Goal: Task Accomplishment & Management: Use online tool/utility

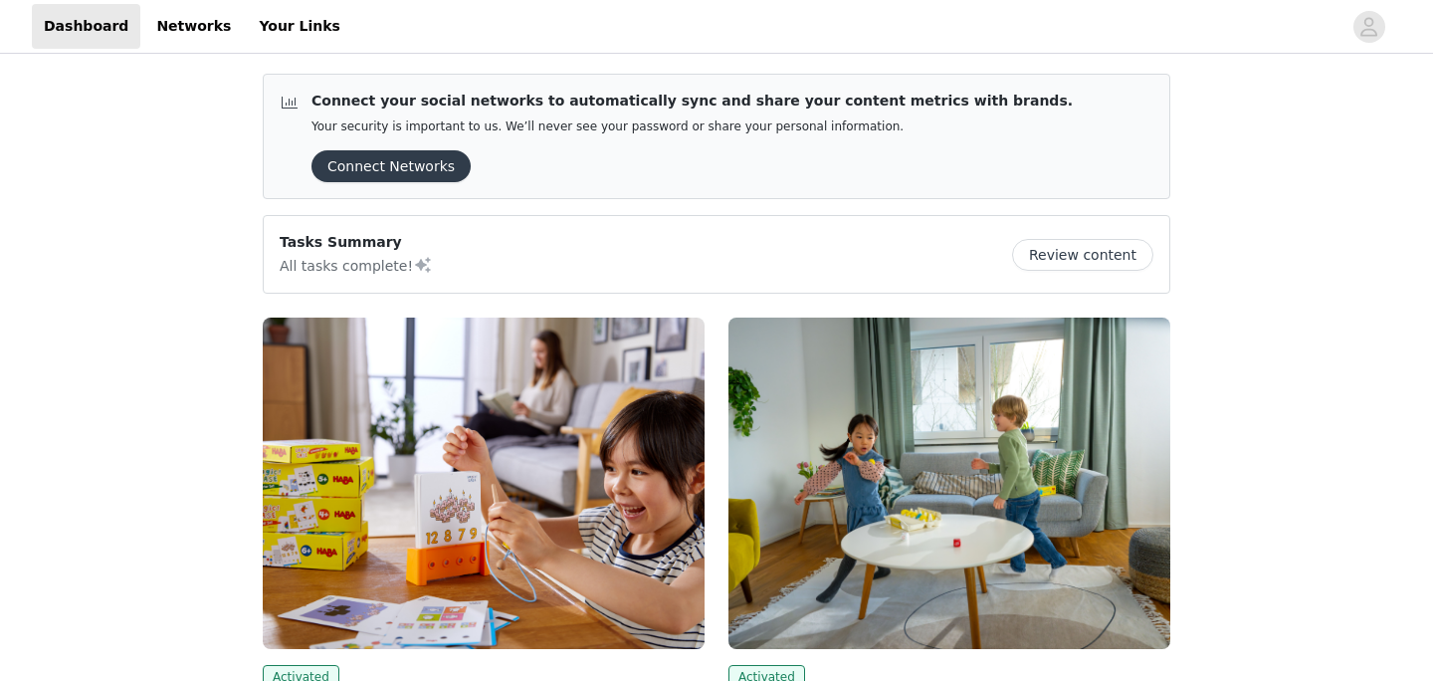
scroll to position [46, 0]
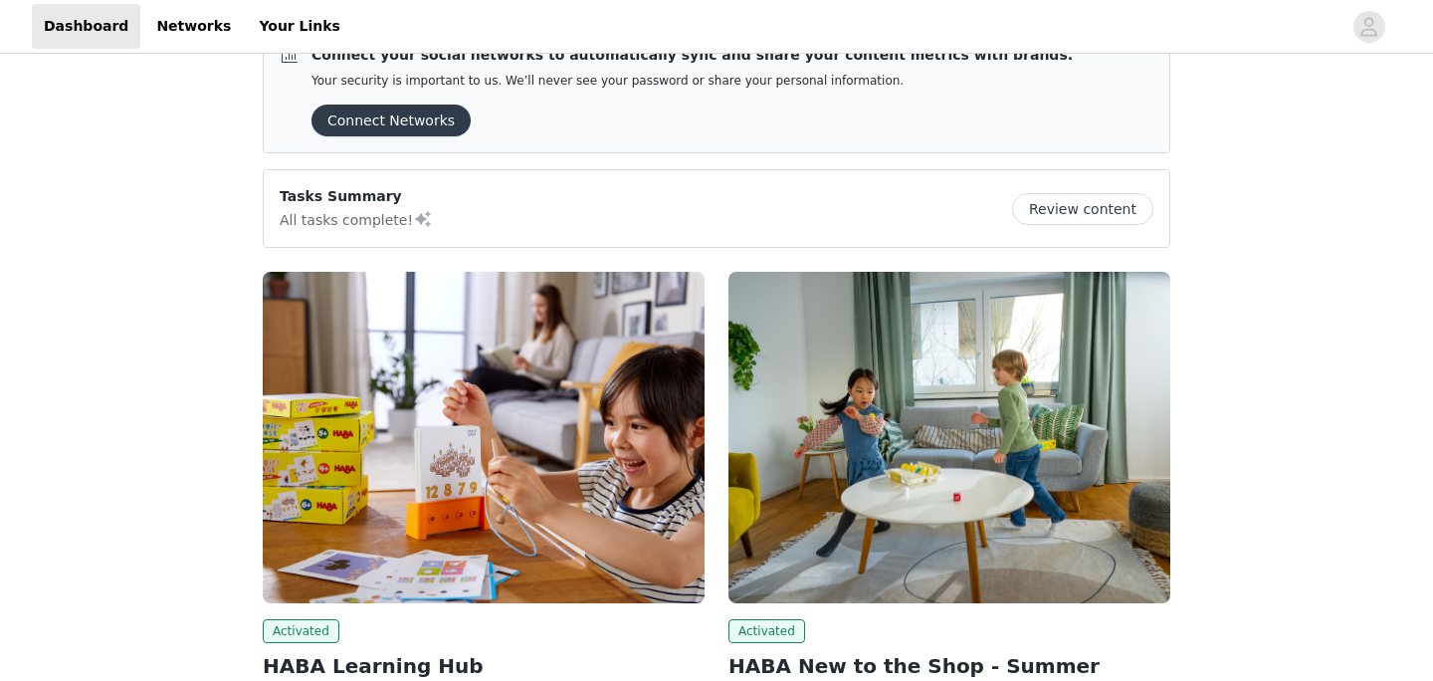
click at [808, 355] on img at bounding box center [949, 437] width 442 height 331
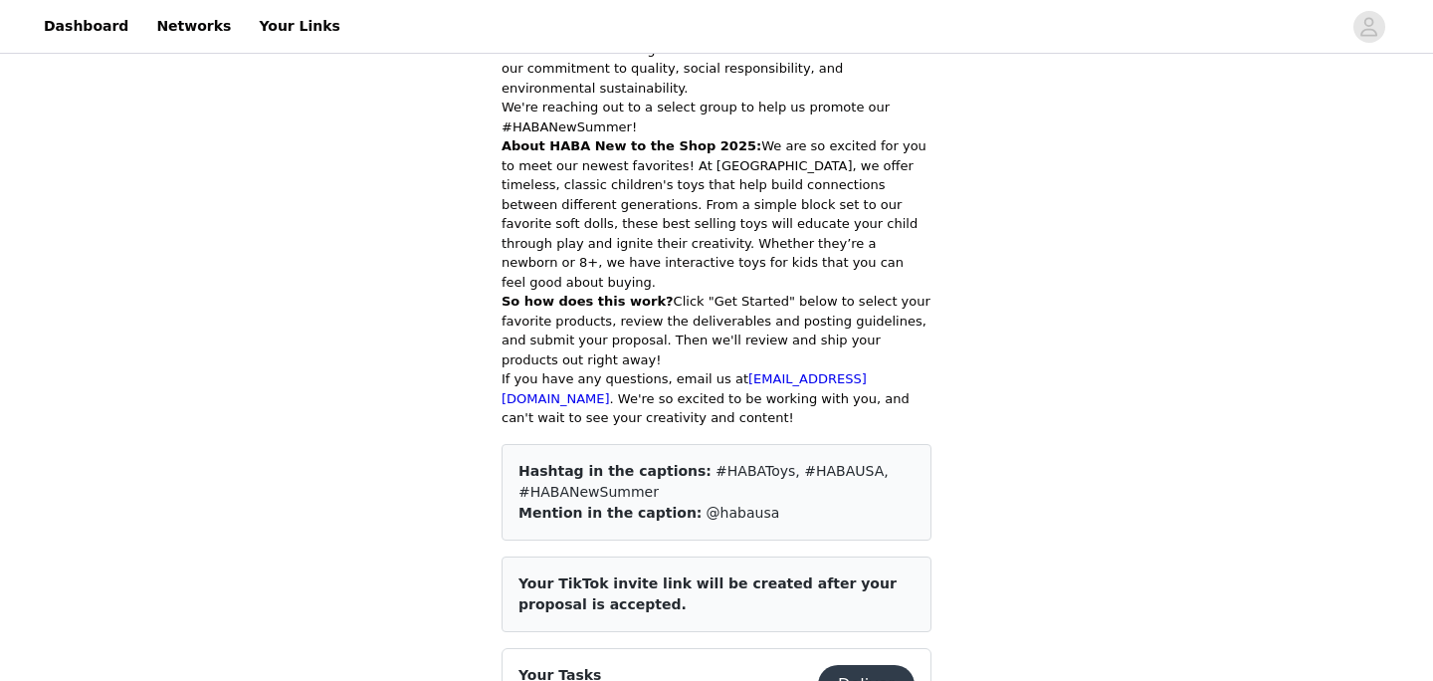
scroll to position [620, 0]
click at [871, 666] on button "Deliver" at bounding box center [866, 686] width 97 height 40
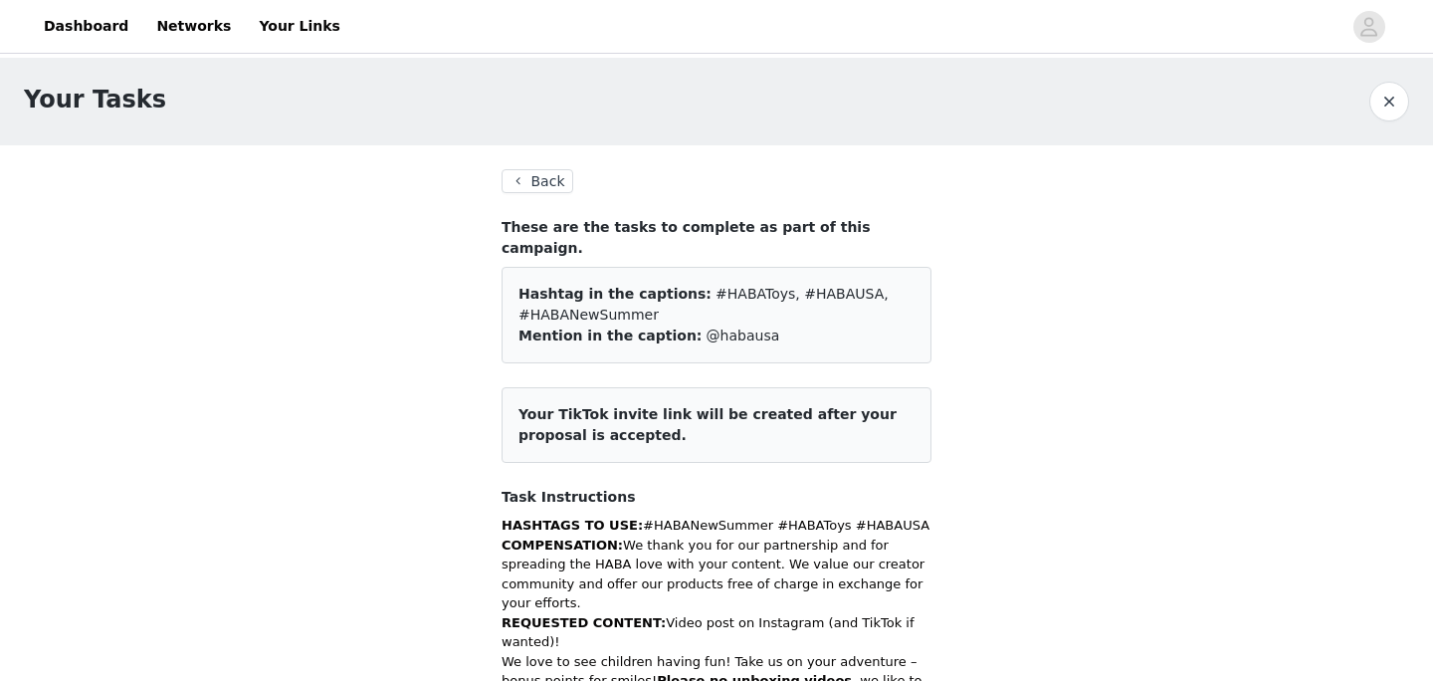
click at [529, 174] on button "Back" at bounding box center [537, 181] width 72 height 24
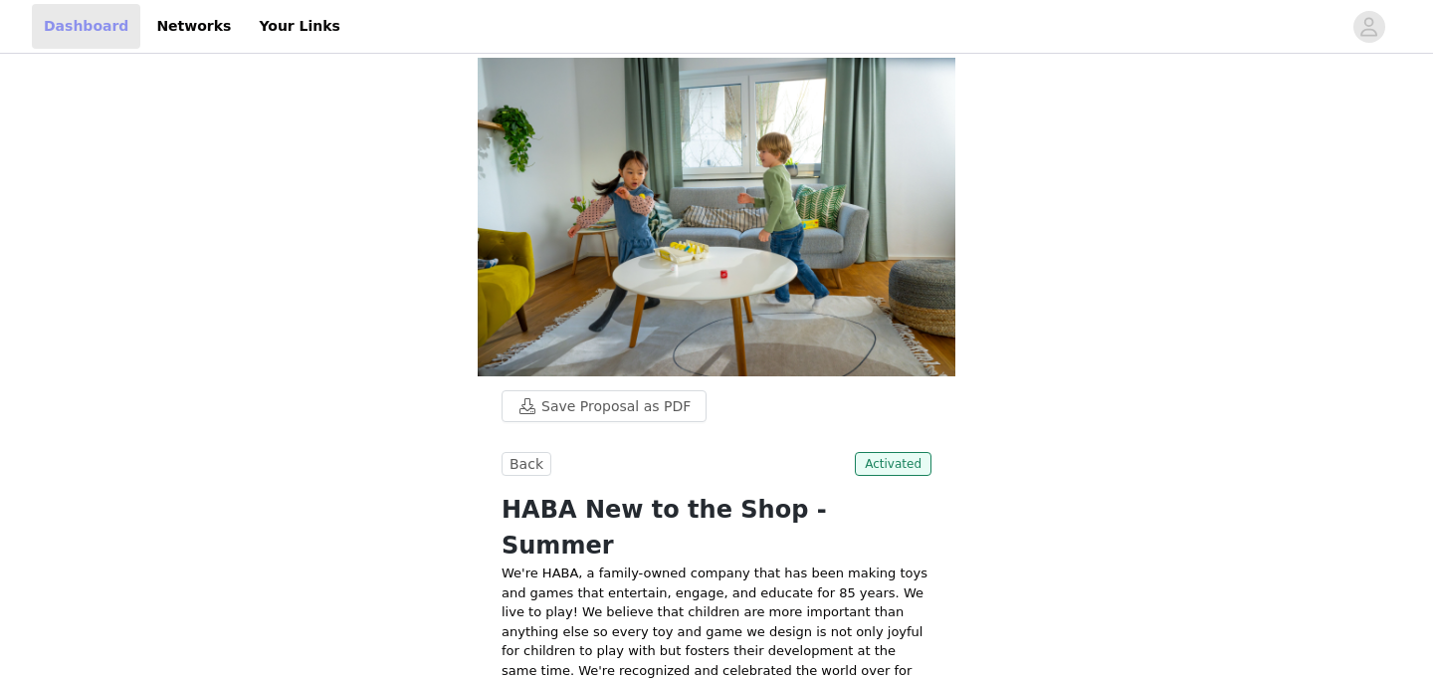
click at [91, 36] on link "Dashboard" at bounding box center [86, 26] width 108 height 45
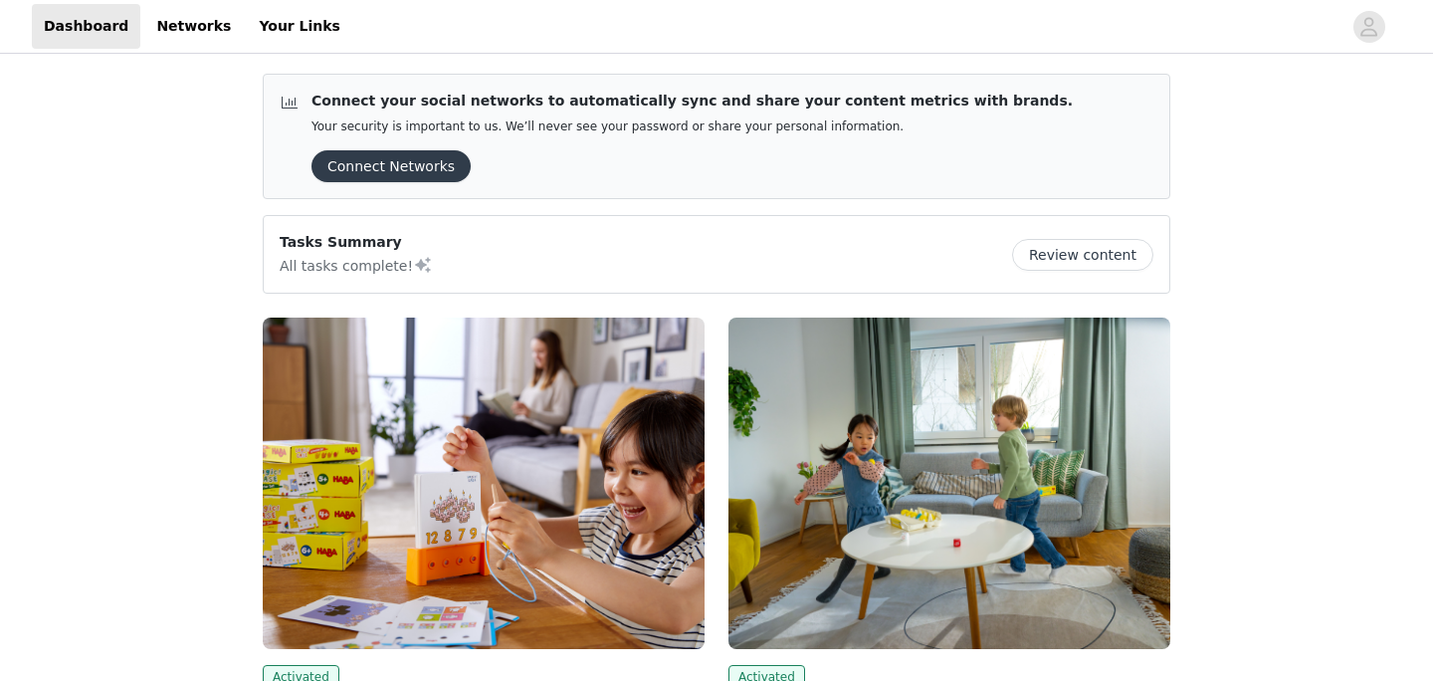
click at [397, 175] on button "Connect Networks" at bounding box center [390, 166] width 159 height 32
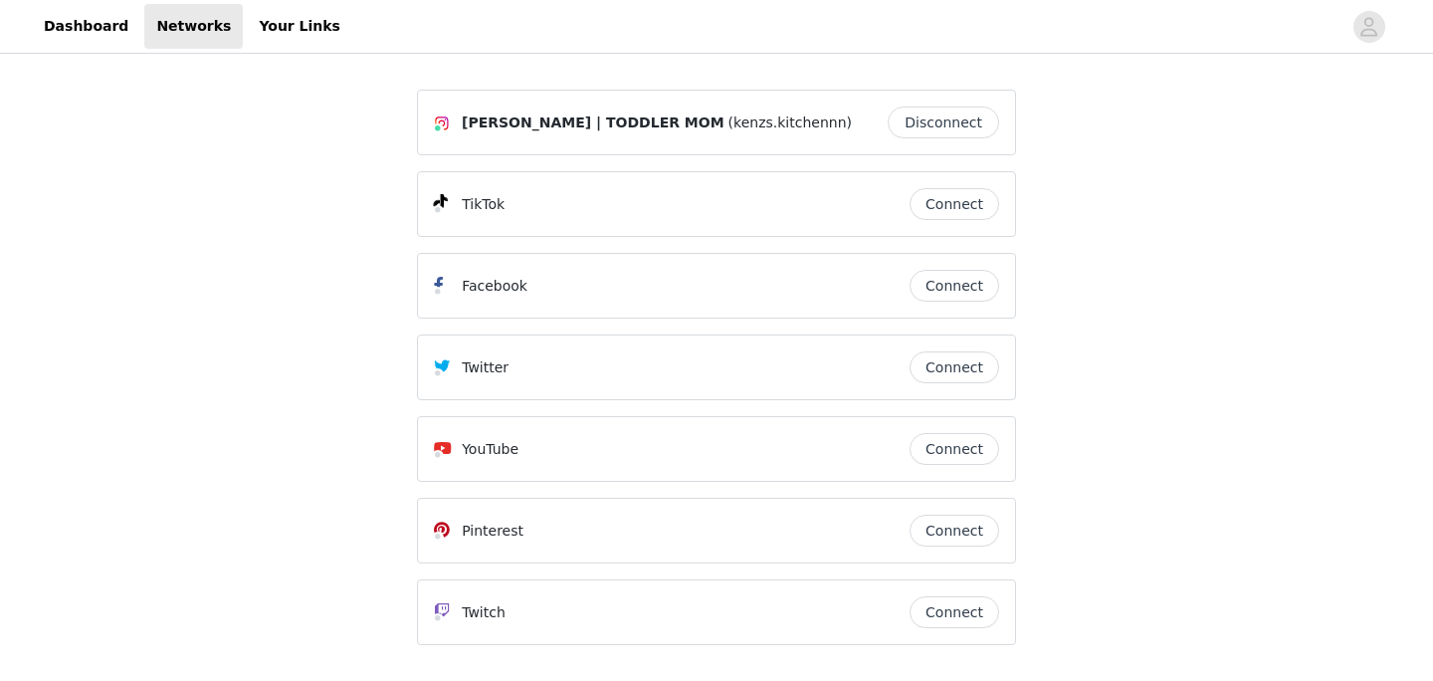
click at [937, 114] on button "Disconnect" at bounding box center [943, 122] width 111 height 32
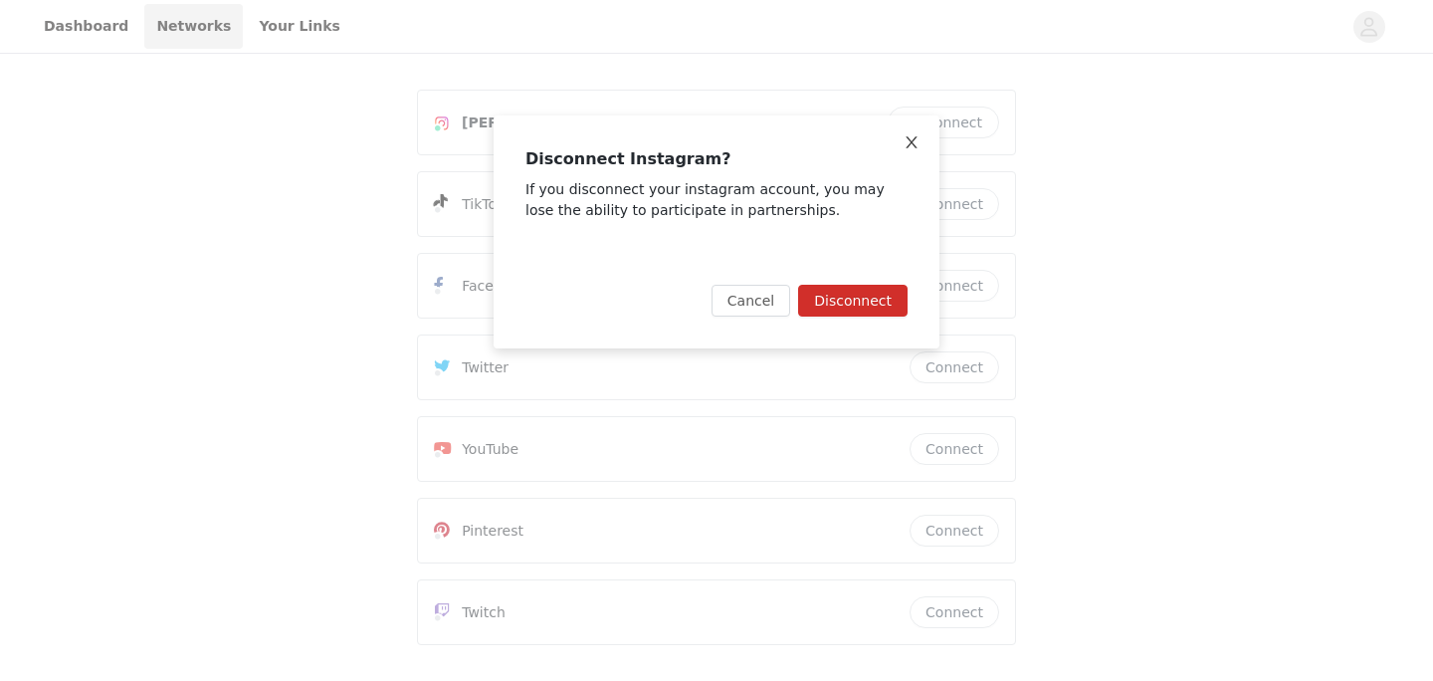
click at [913, 147] on icon "icon: close" at bounding box center [911, 142] width 16 height 16
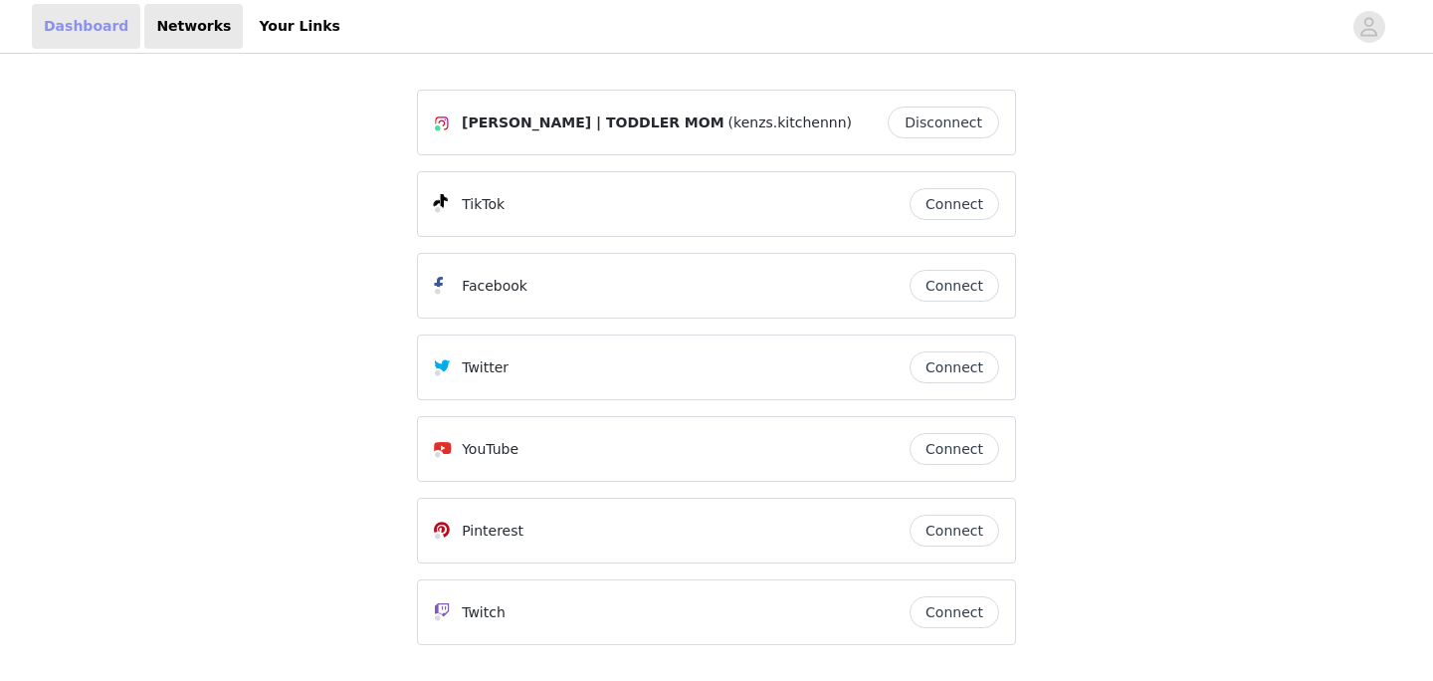
click at [67, 34] on link "Dashboard" at bounding box center [86, 26] width 108 height 45
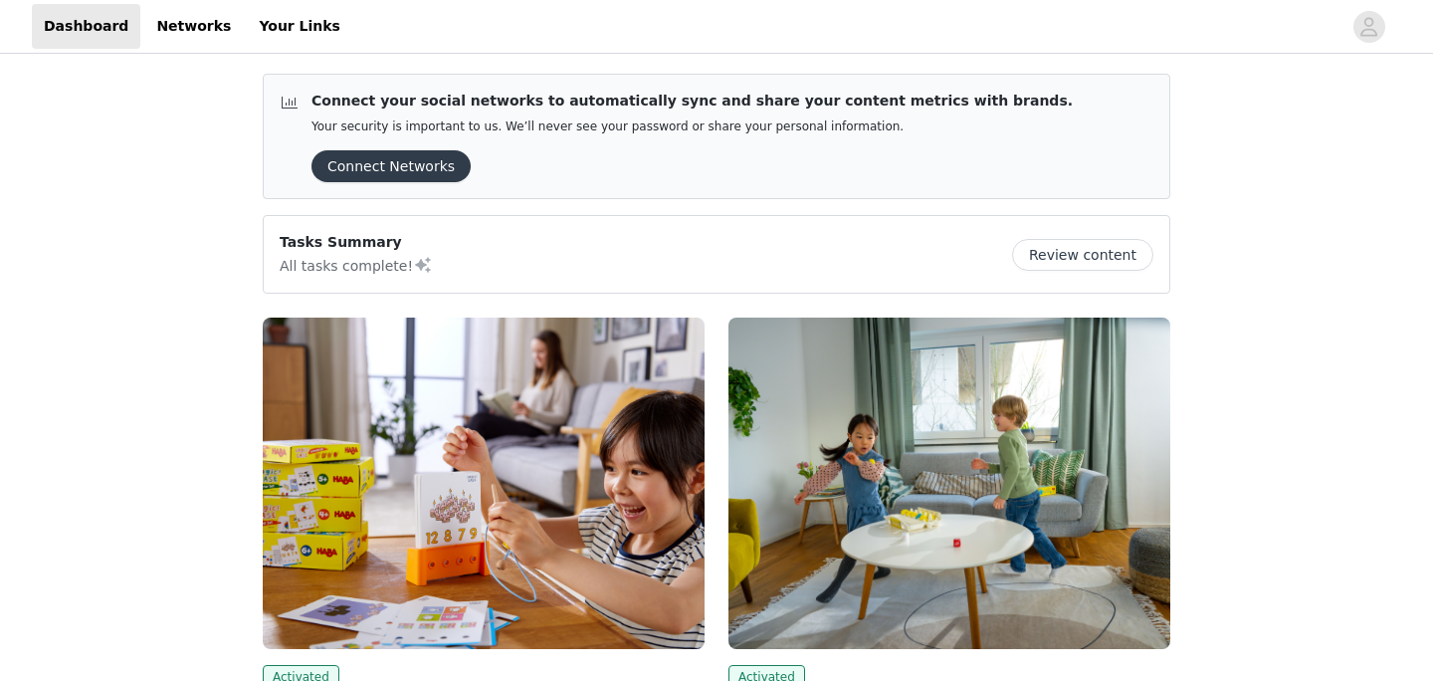
click at [789, 321] on img at bounding box center [949, 482] width 442 height 331
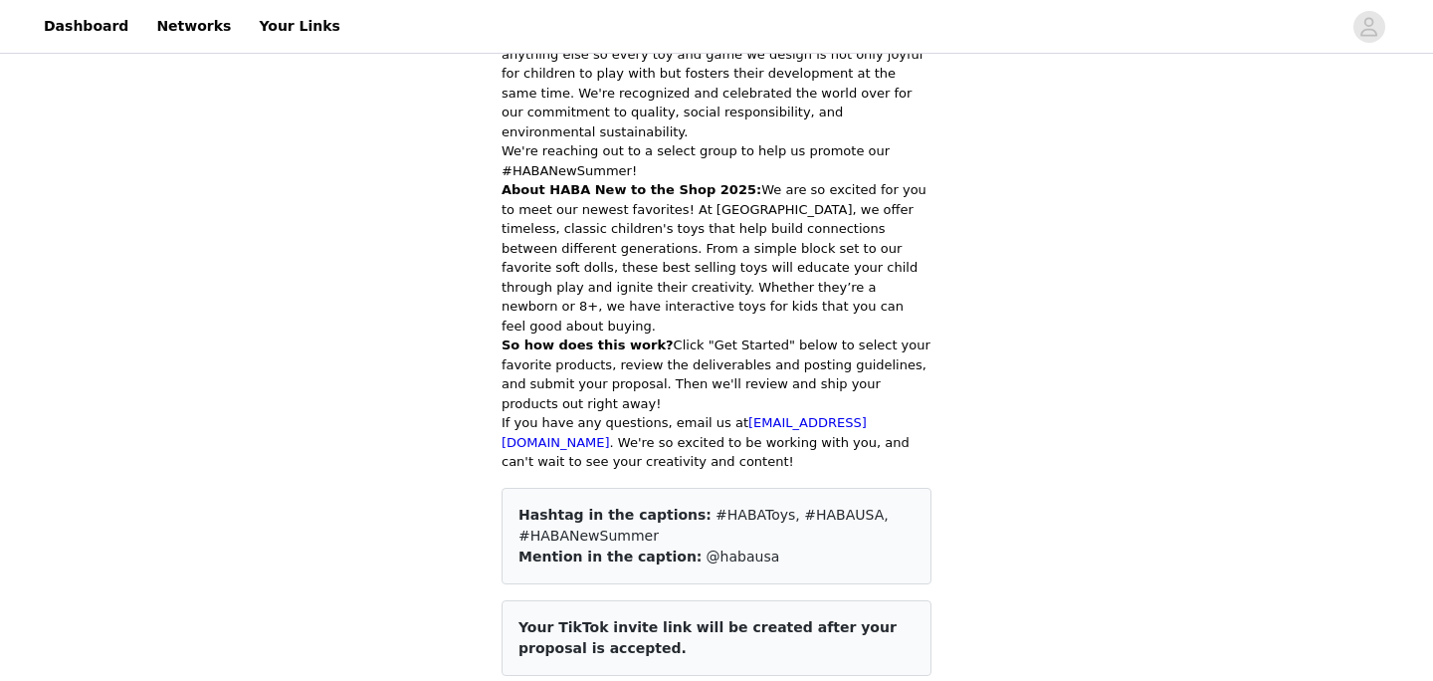
scroll to position [588, 0]
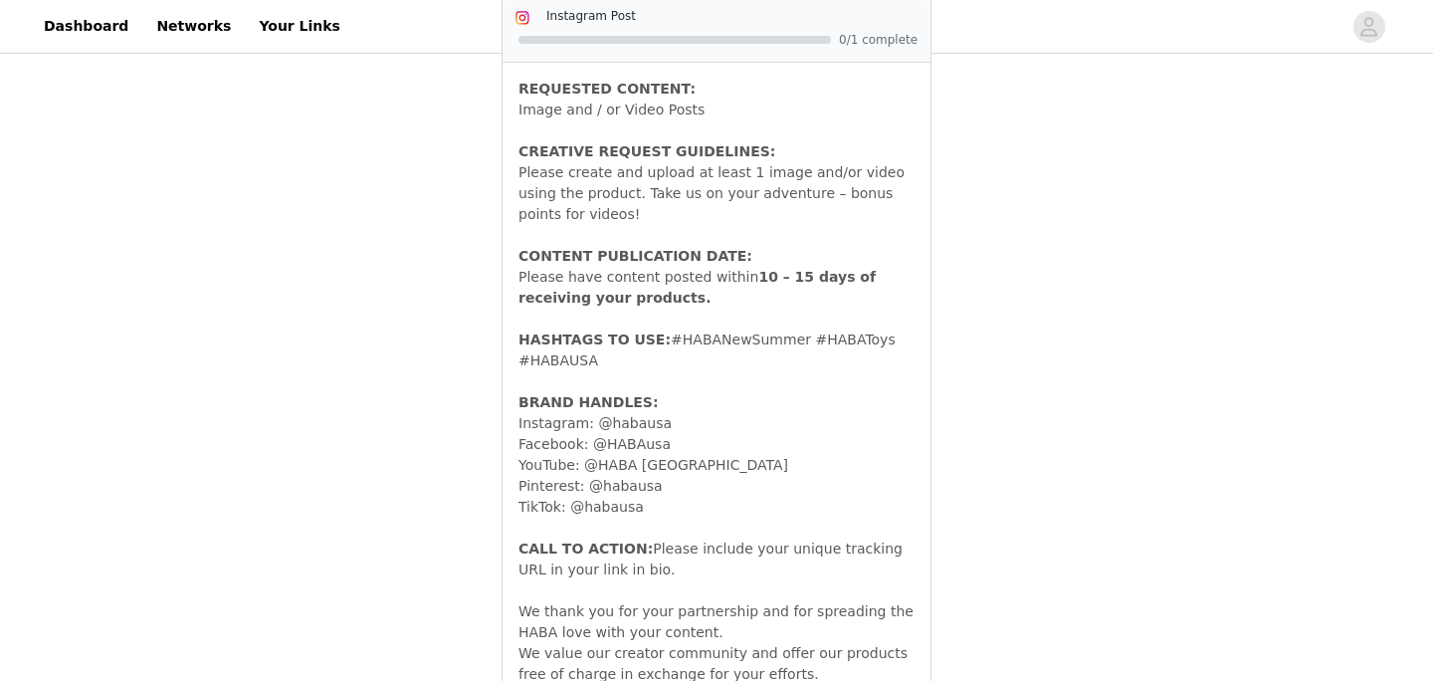
scroll to position [1117, 0]
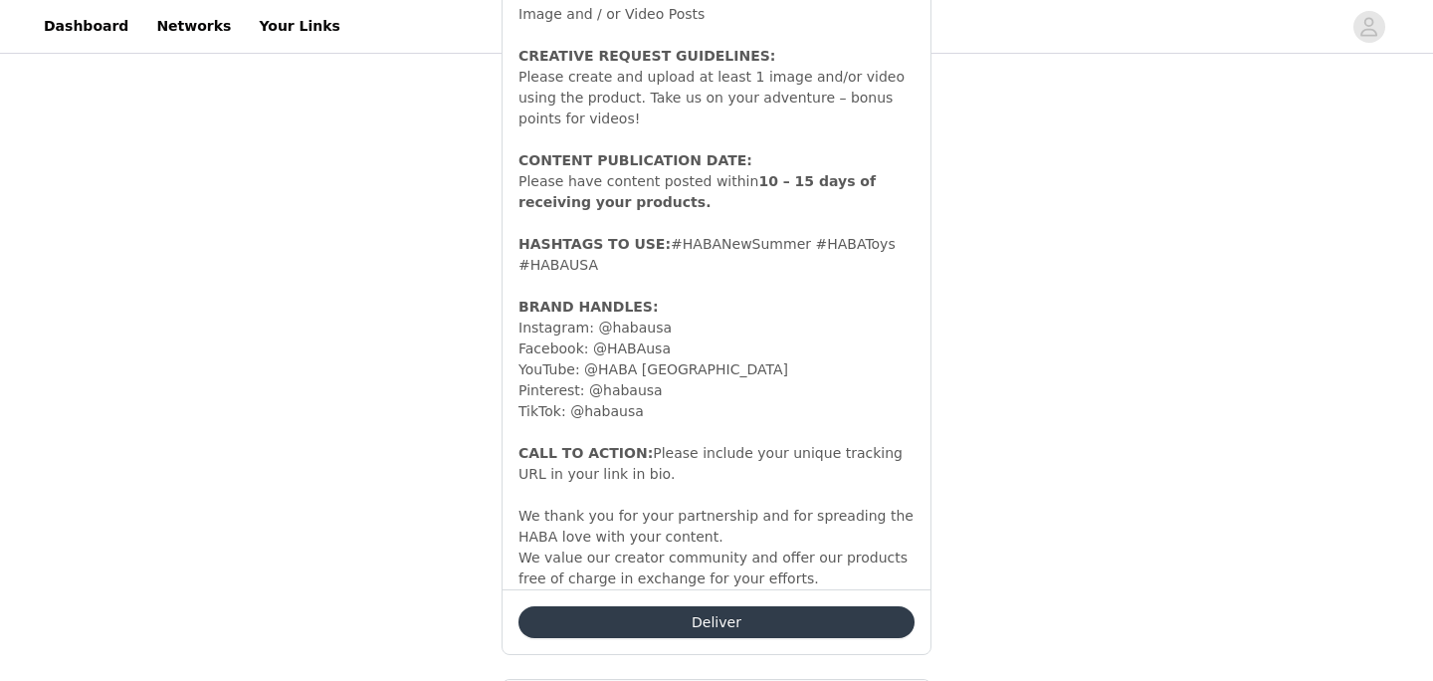
click at [777, 606] on button "Deliver" at bounding box center [716, 622] width 396 height 32
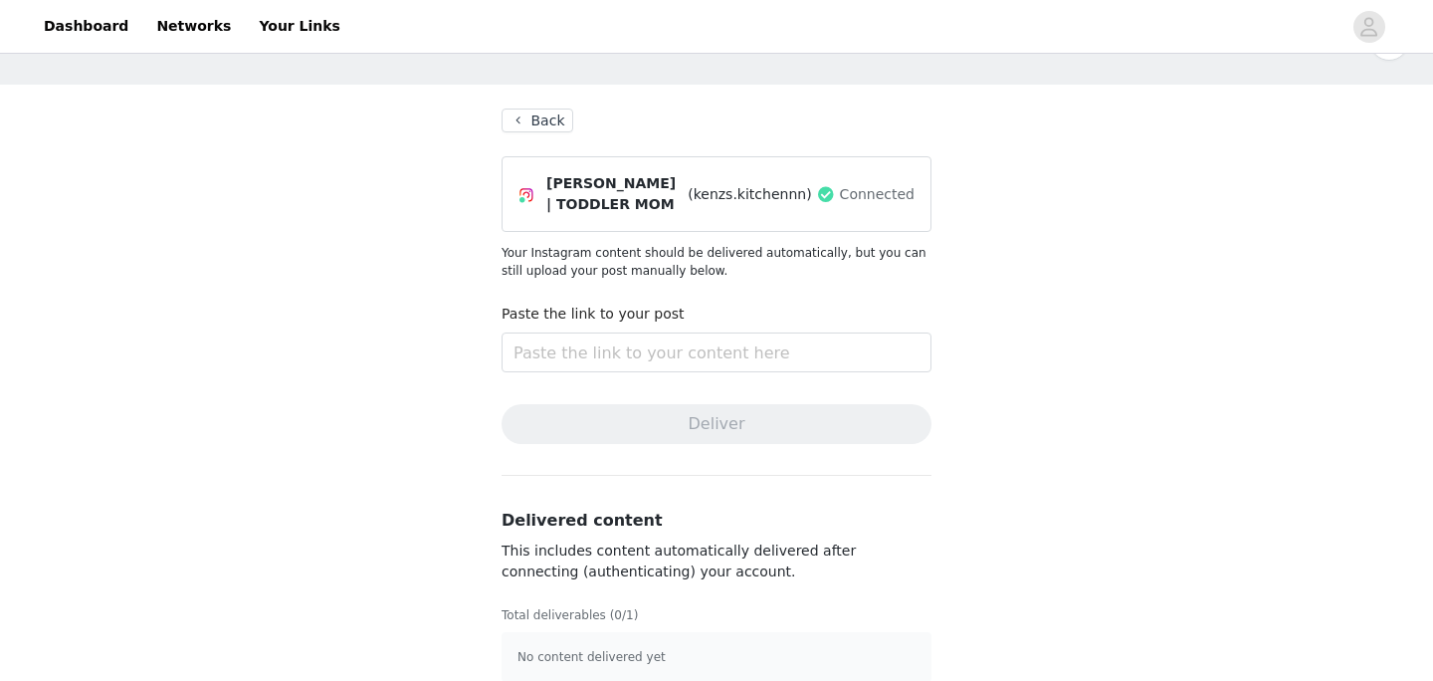
scroll to position [62, 0]
click at [662, 338] on input "text" at bounding box center [716, 351] width 430 height 40
paste input "[URL][DOMAIN_NAME]"
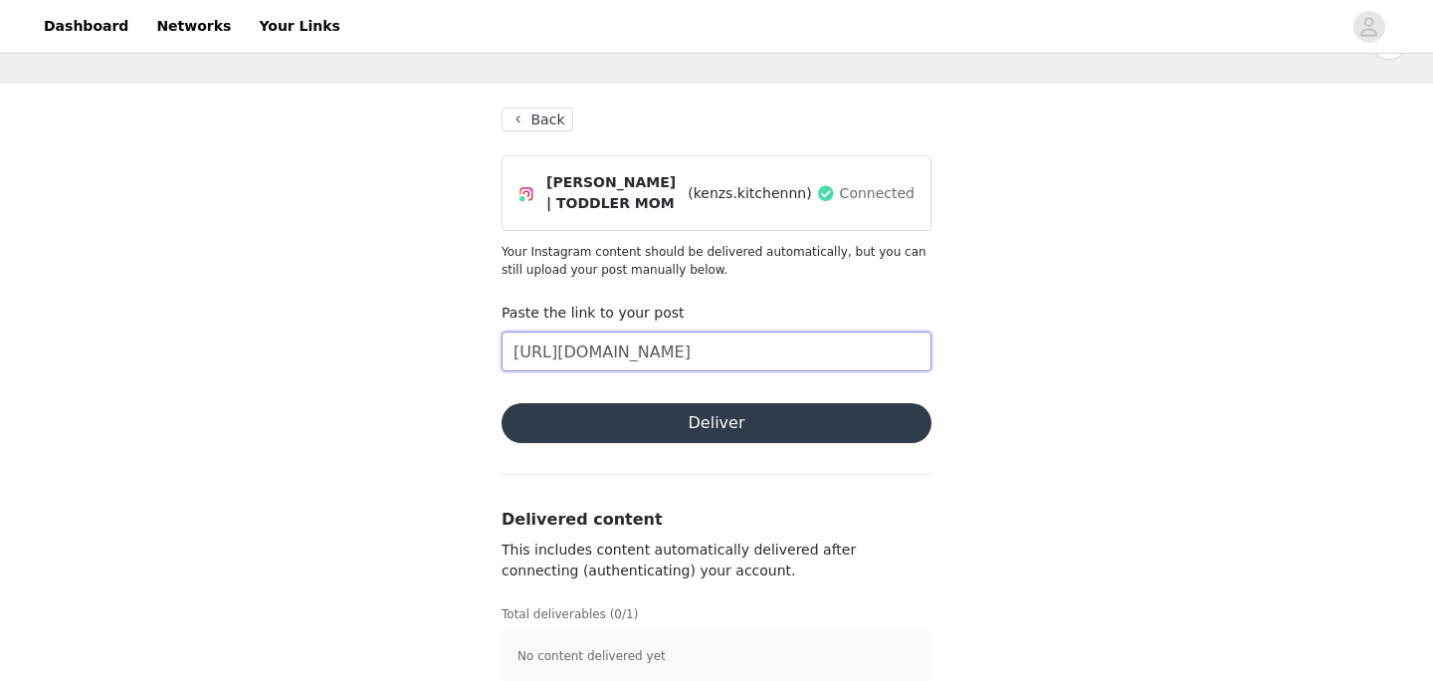
type input "[URL][DOMAIN_NAME]"
click at [699, 421] on button "Deliver" at bounding box center [716, 423] width 430 height 40
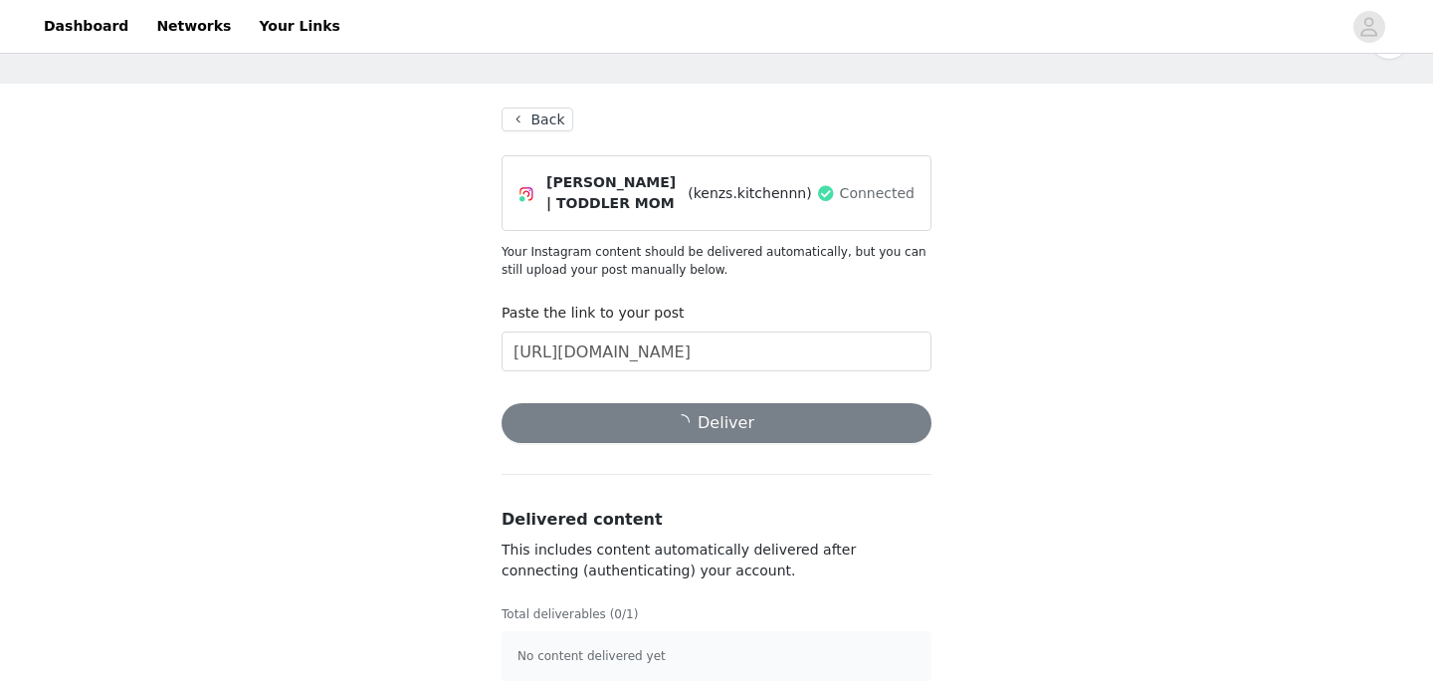
scroll to position [86, 0]
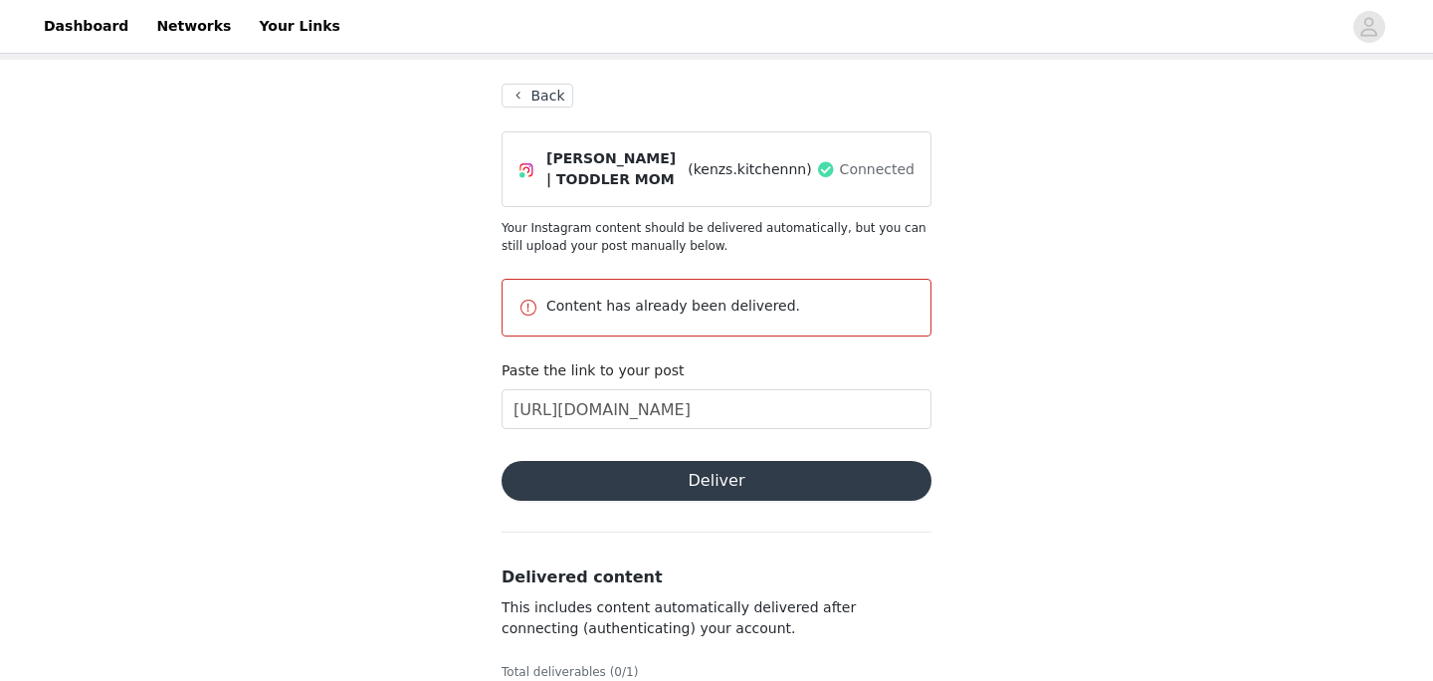
click at [538, 99] on button "Back" at bounding box center [537, 96] width 72 height 24
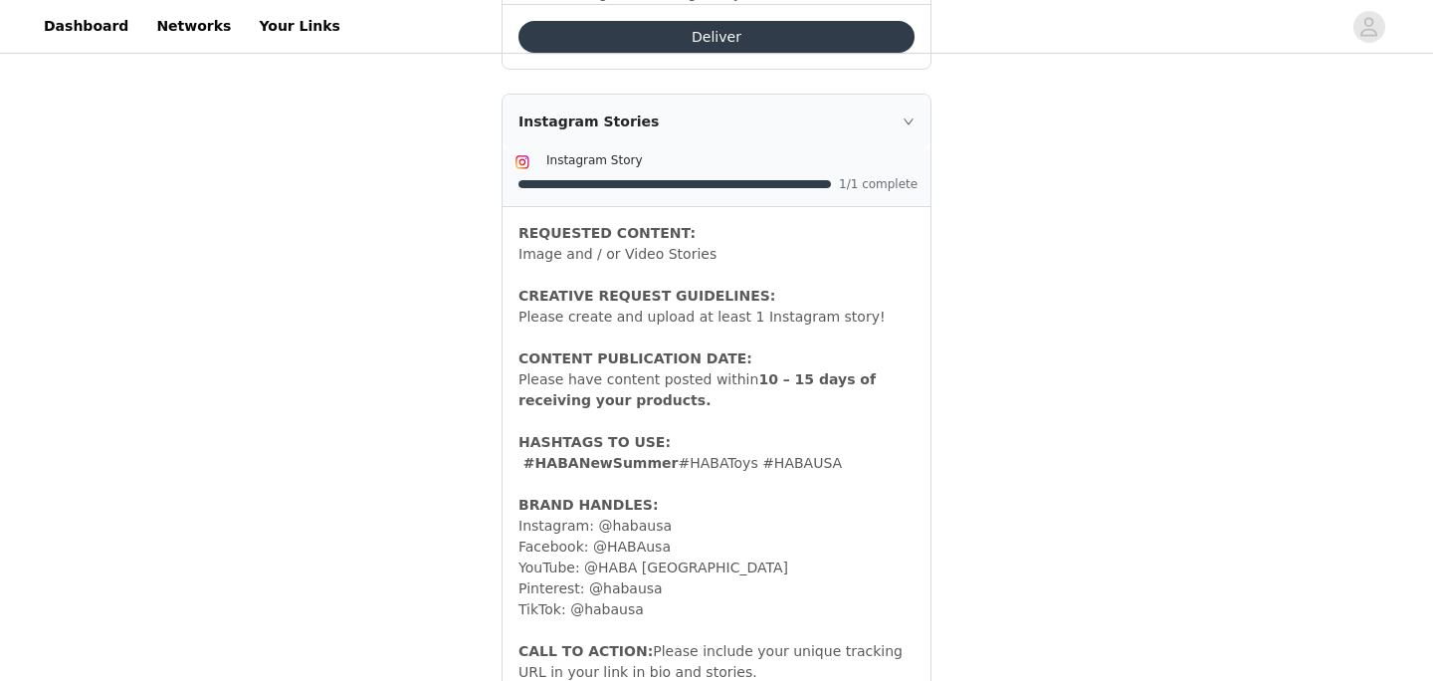
scroll to position [2055, 0]
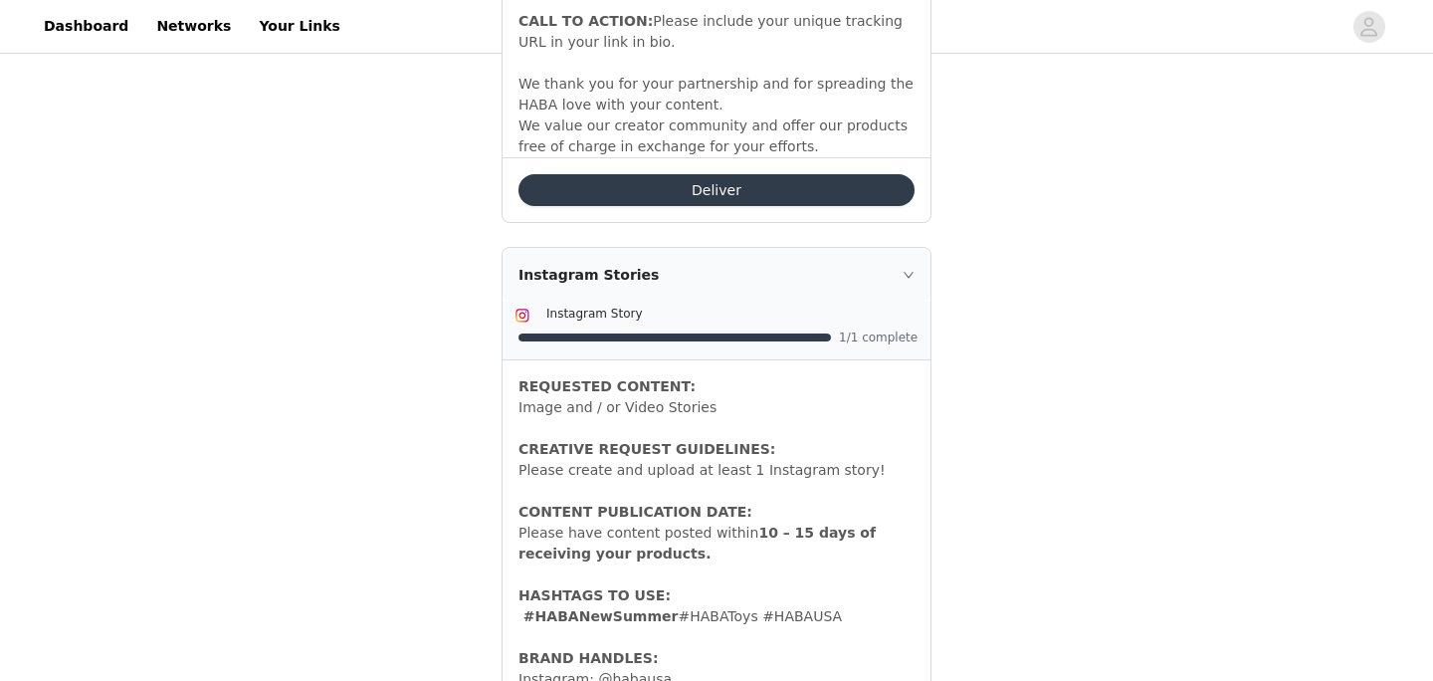
scroll to position [1940, 0]
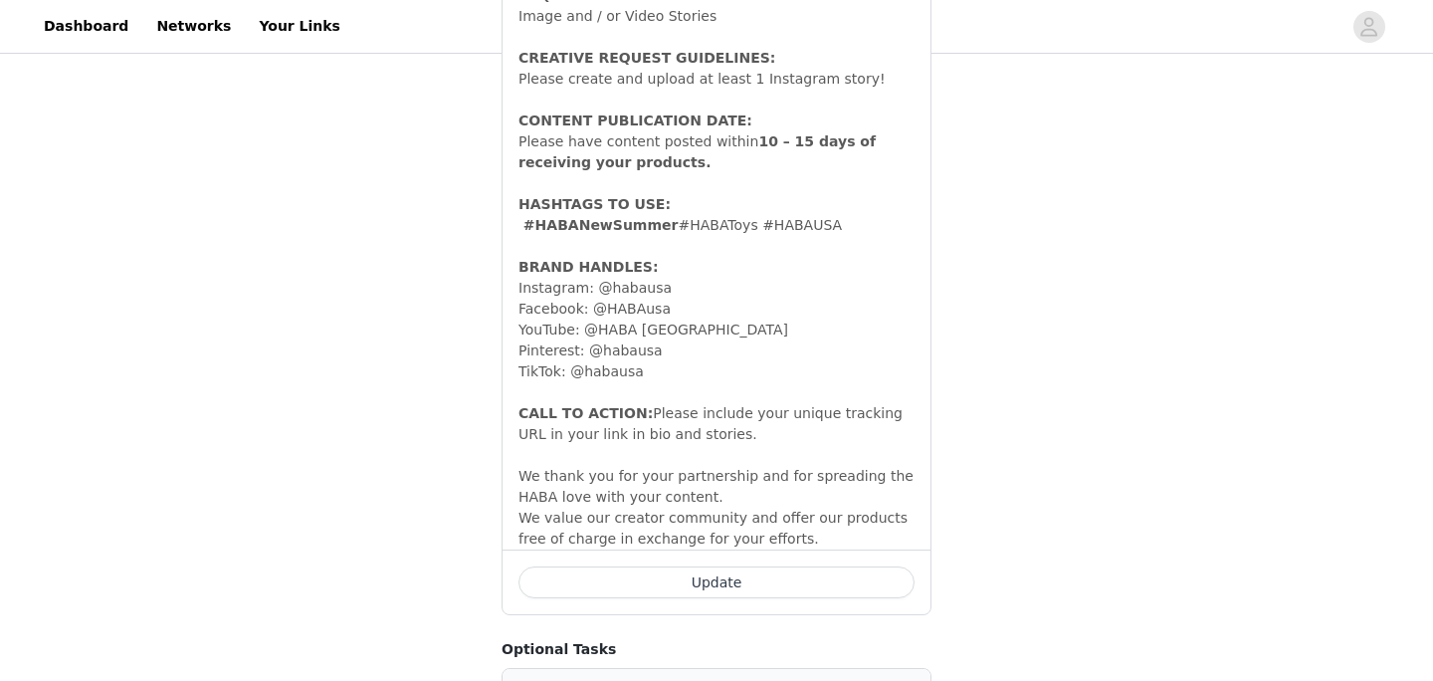
click at [687, 566] on button "Update" at bounding box center [716, 582] width 396 height 32
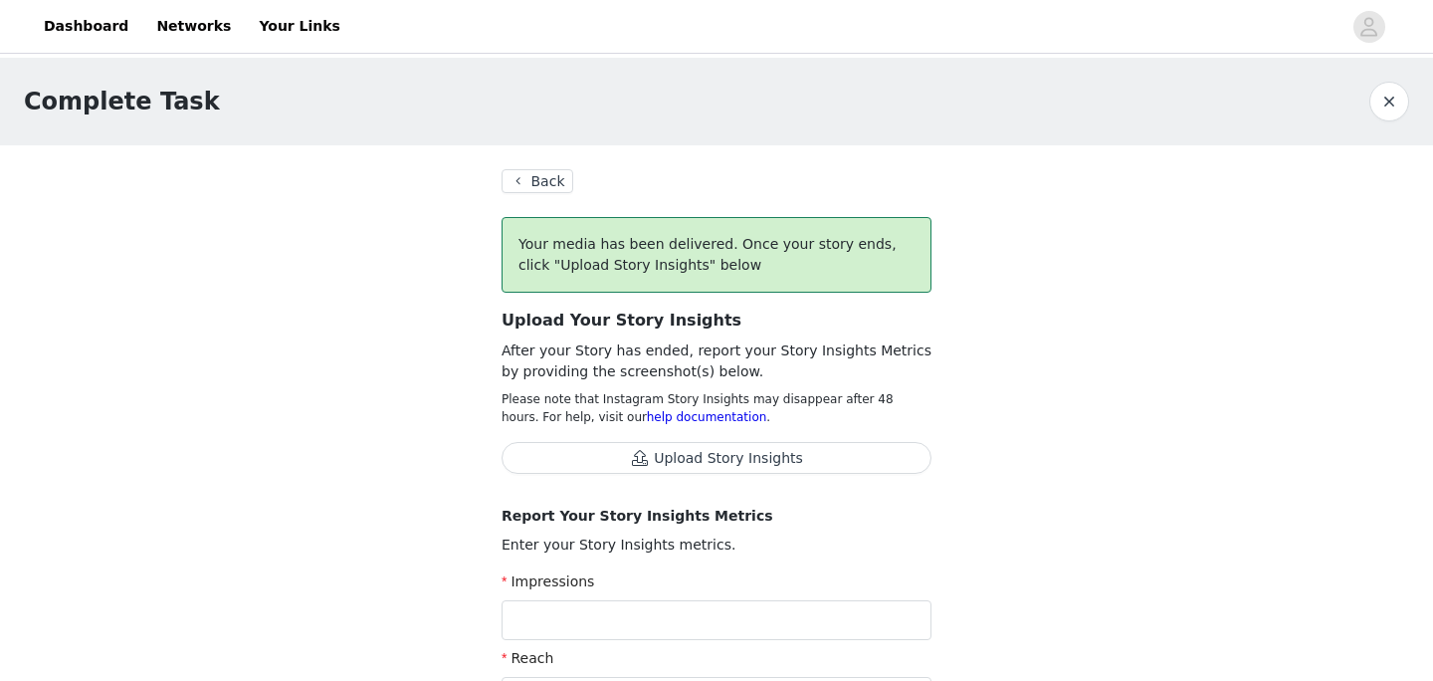
click at [552, 186] on button "Back" at bounding box center [537, 181] width 72 height 24
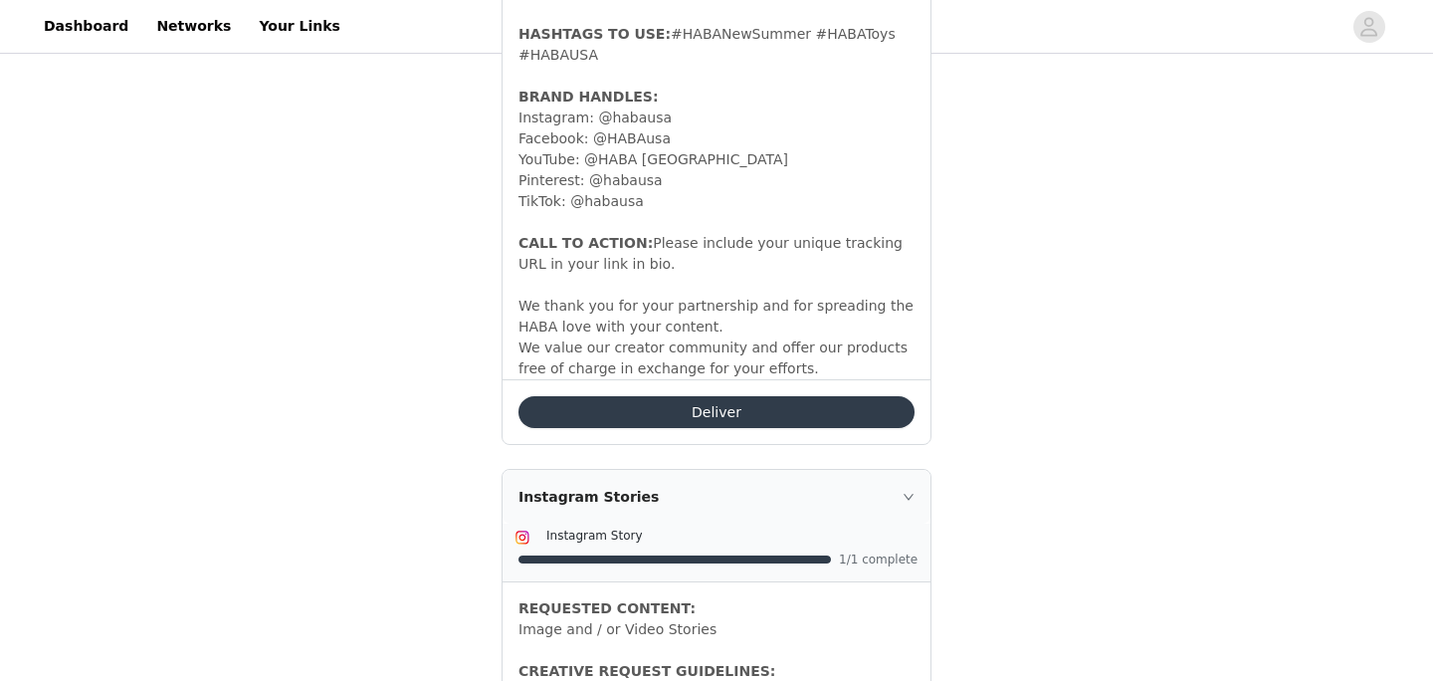
scroll to position [1347, 0]
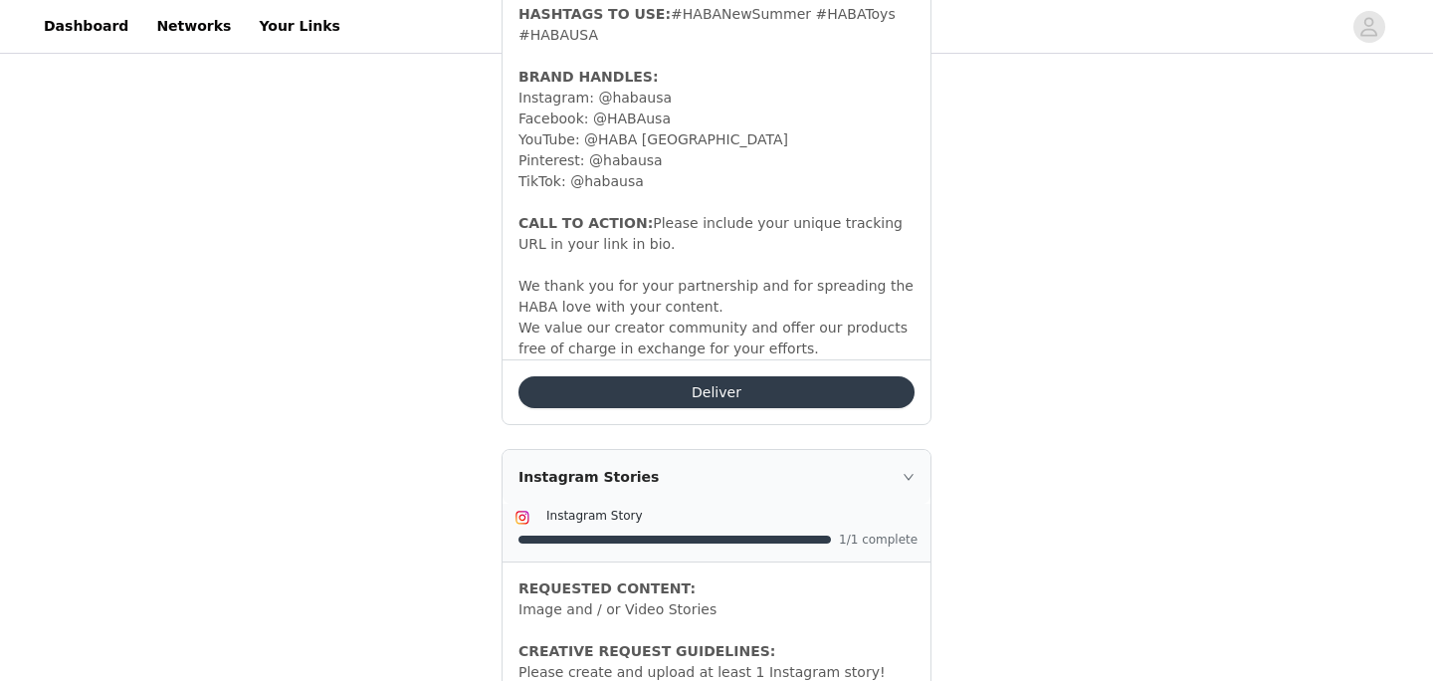
click at [646, 376] on button "Deliver" at bounding box center [716, 392] width 396 height 32
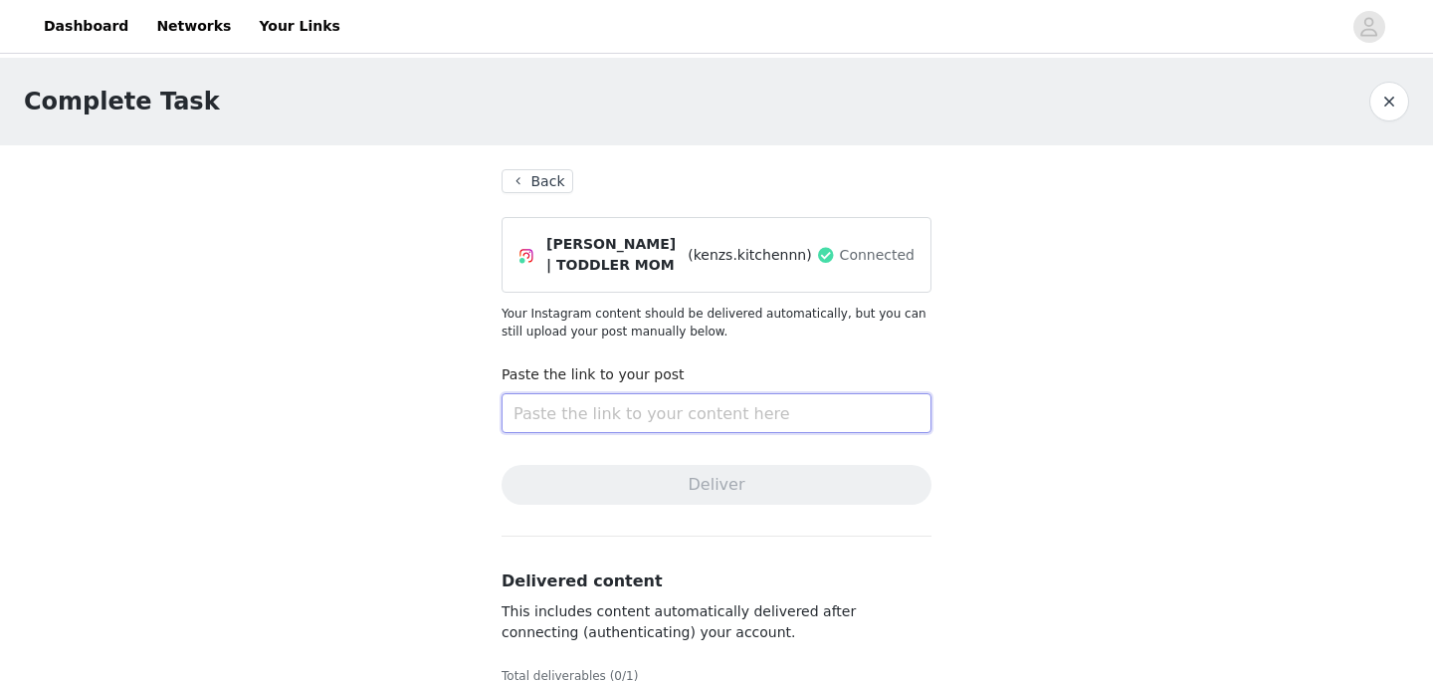
click at [642, 424] on input "text" at bounding box center [716, 413] width 430 height 40
paste input "[URL][DOMAIN_NAME]"
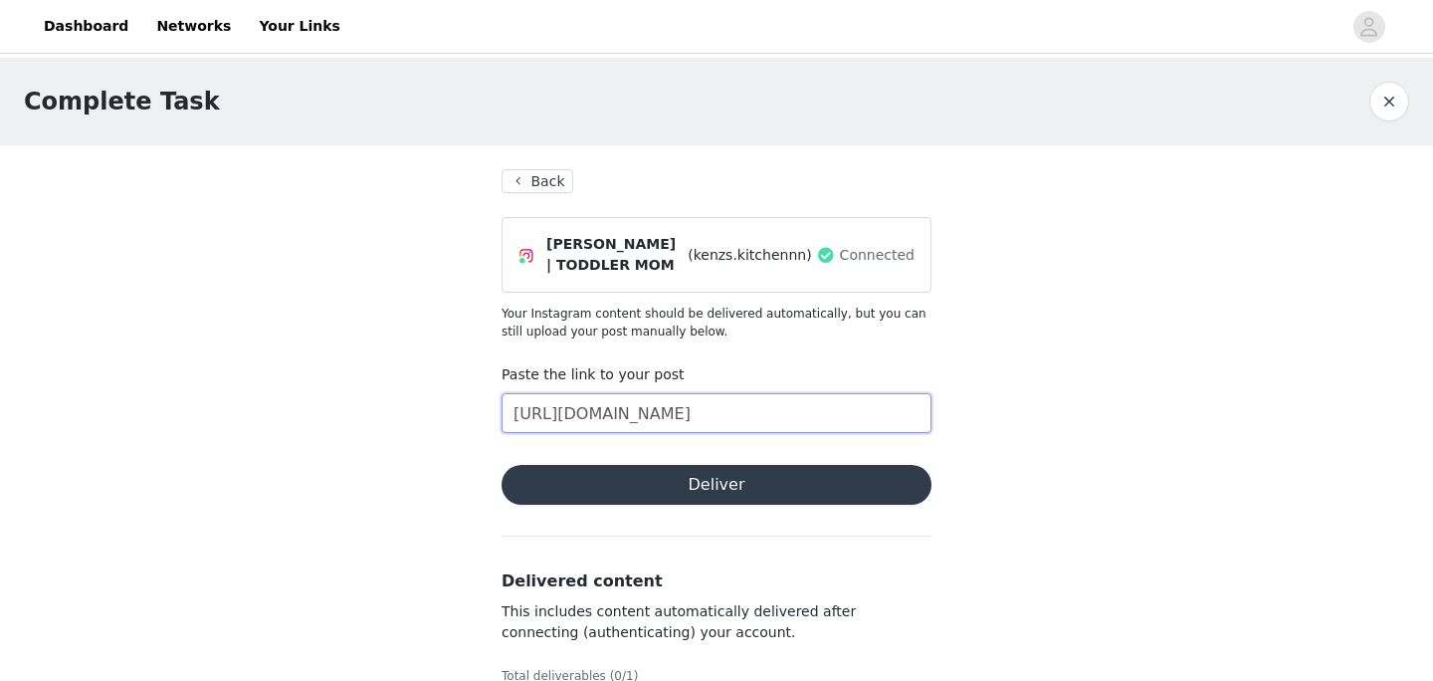
type input "[URL][DOMAIN_NAME]"
click at [677, 487] on button "Deliver" at bounding box center [716, 485] width 430 height 40
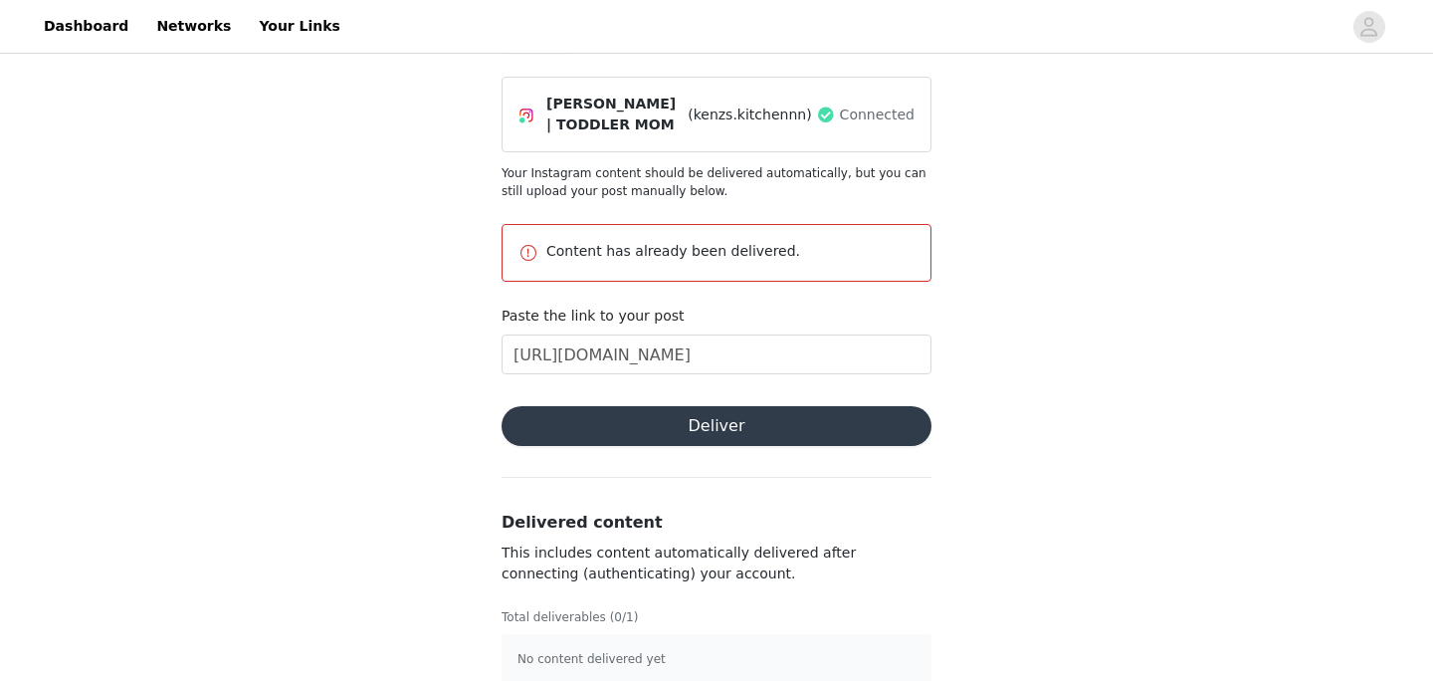
scroll to position [167, 0]
